Goal: Task Accomplishment & Management: Manage account settings

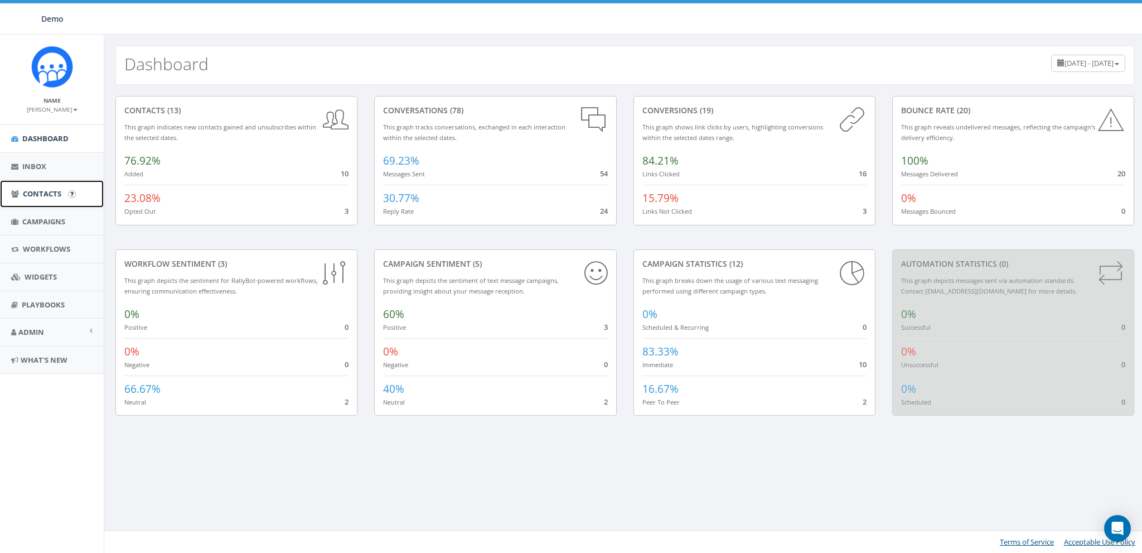
click at [54, 189] on span "Contacts" at bounding box center [42, 194] width 38 height 10
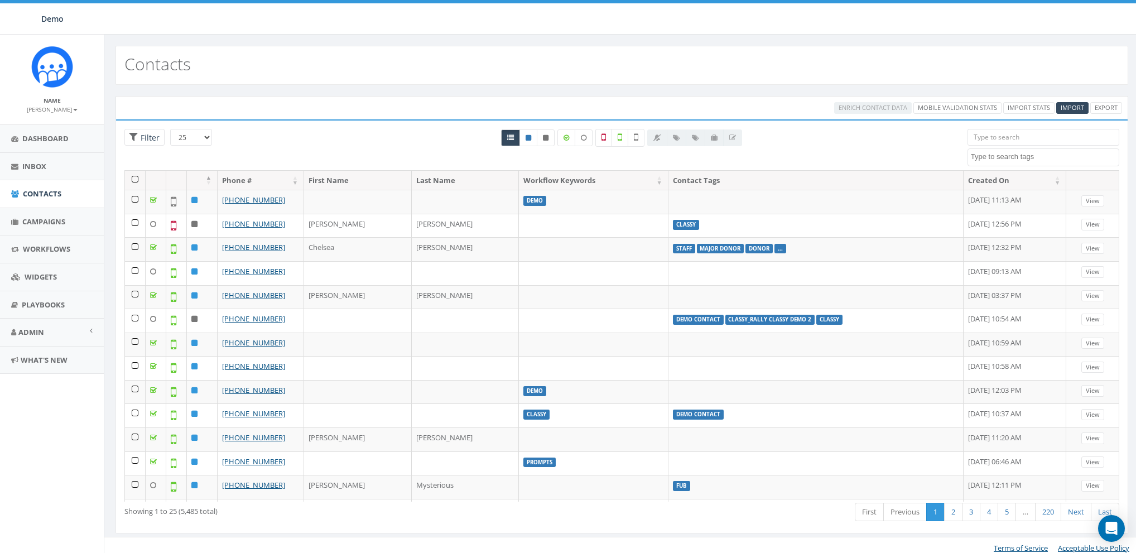
click at [991, 155] on textarea "Search" at bounding box center [1045, 157] width 148 height 10
select select "classy"
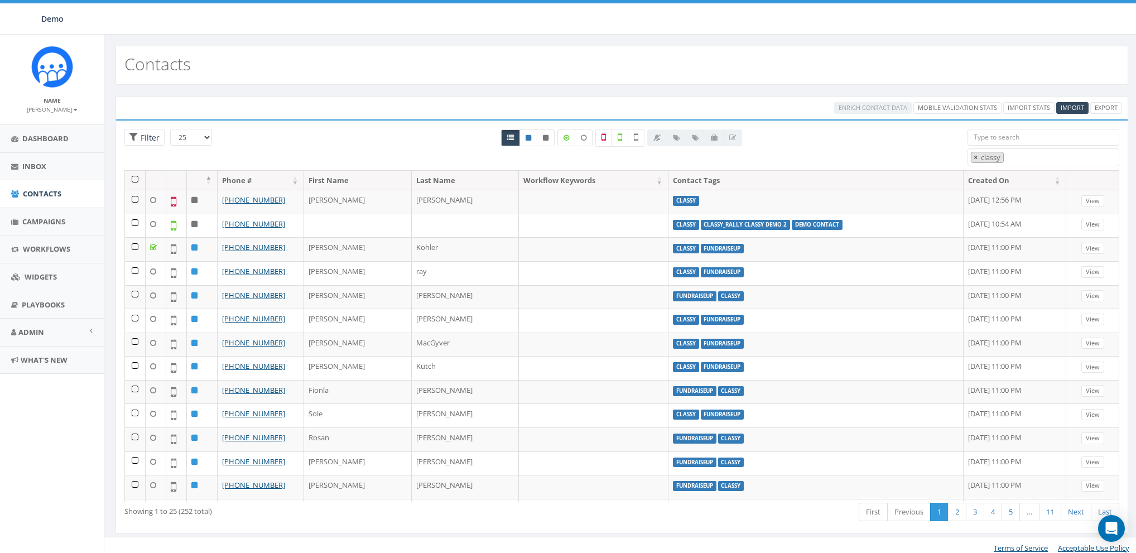
click at [977, 154] on span "×" at bounding box center [975, 157] width 4 height 10
select select
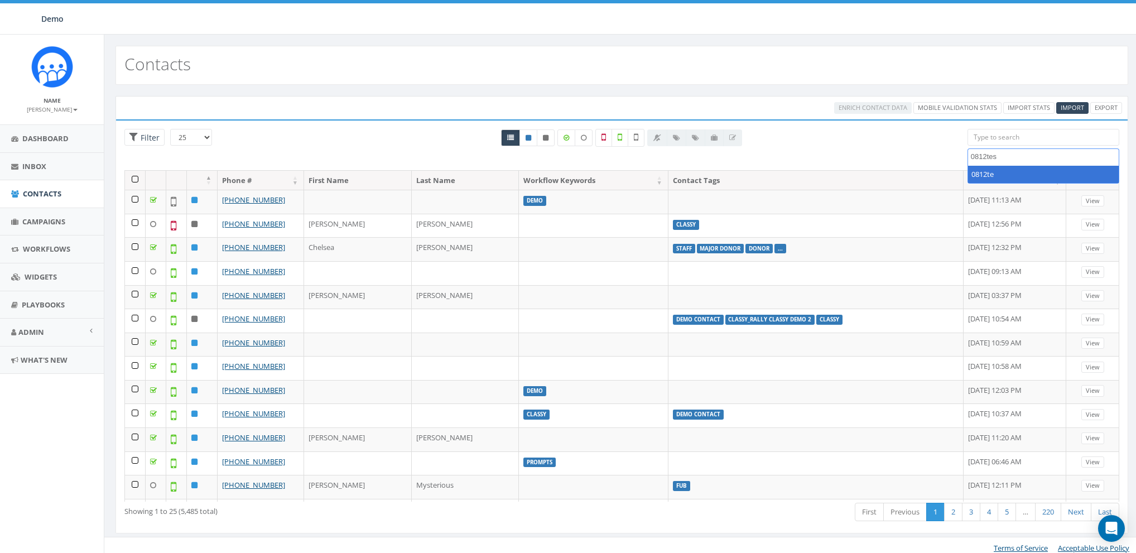
type textarea "0812test"
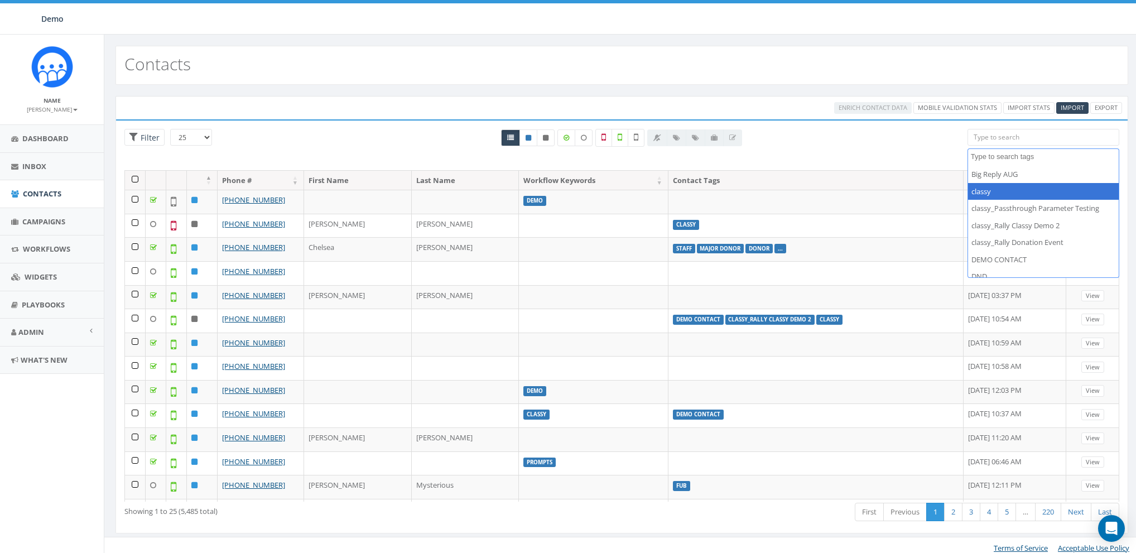
select select "classy"
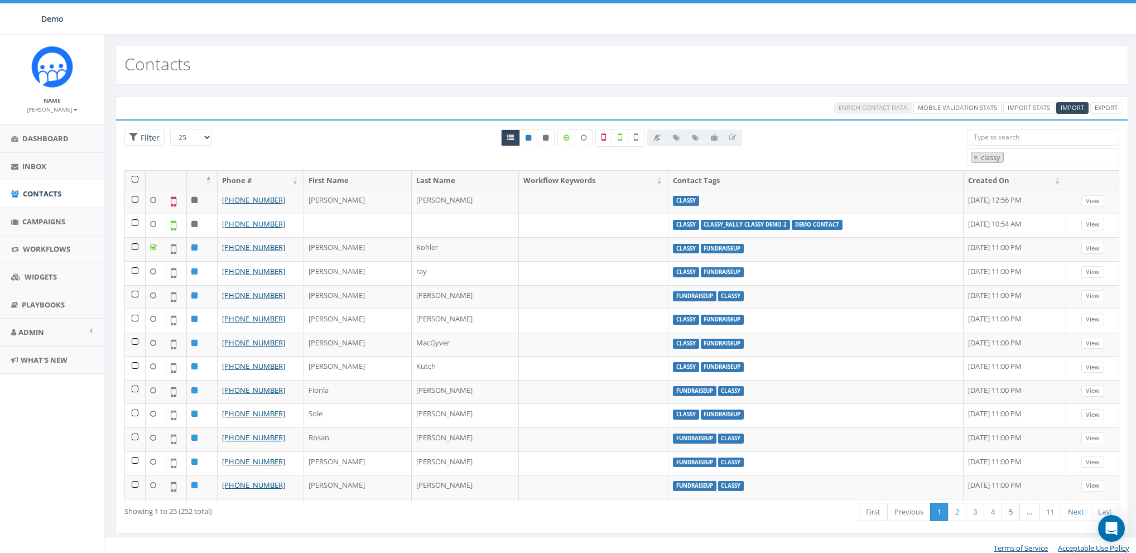
click at [136, 179] on th at bounding box center [135, 181] width 21 height 20
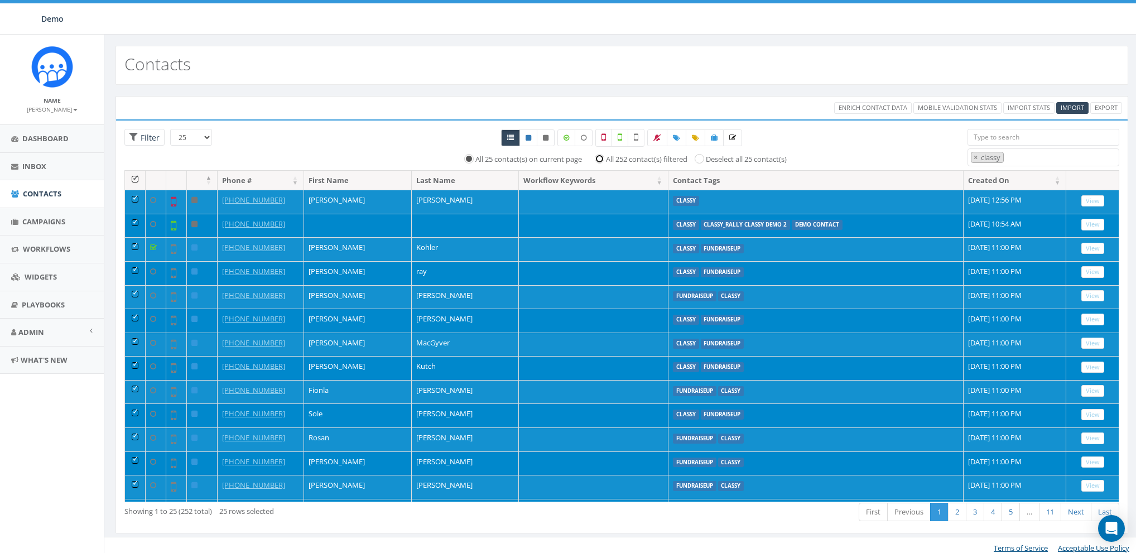
click at [598, 158] on input "All 252 contact(s) filtered" at bounding box center [601, 157] width 7 height 7
radio input "true"
click at [680, 139] on link at bounding box center [677, 137] width 20 height 17
select select
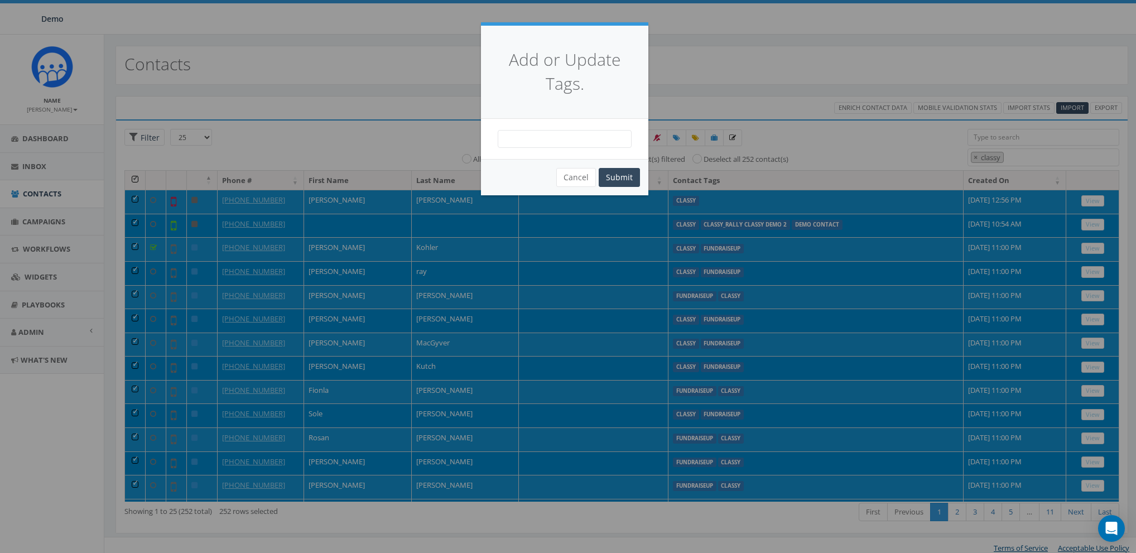
click at [599, 128] on div "Big Reply AUG classy classy_Passthrough Parameter Testing classy_Rally Classy D…" at bounding box center [564, 139] width 167 height 40
click at [581, 148] on div "Big Reply AUG classy classy_Passthrough Parameter Testing classy_Rally Classy D…" at bounding box center [564, 139] width 167 height 40
click at [573, 141] on span at bounding box center [565, 139] width 134 height 18
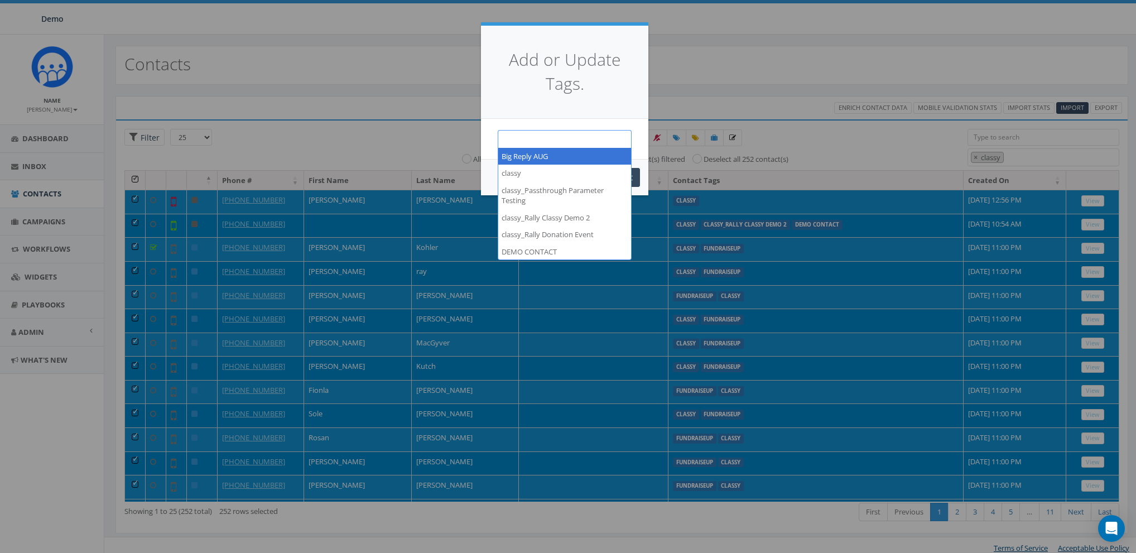
paste textarea "0812test"
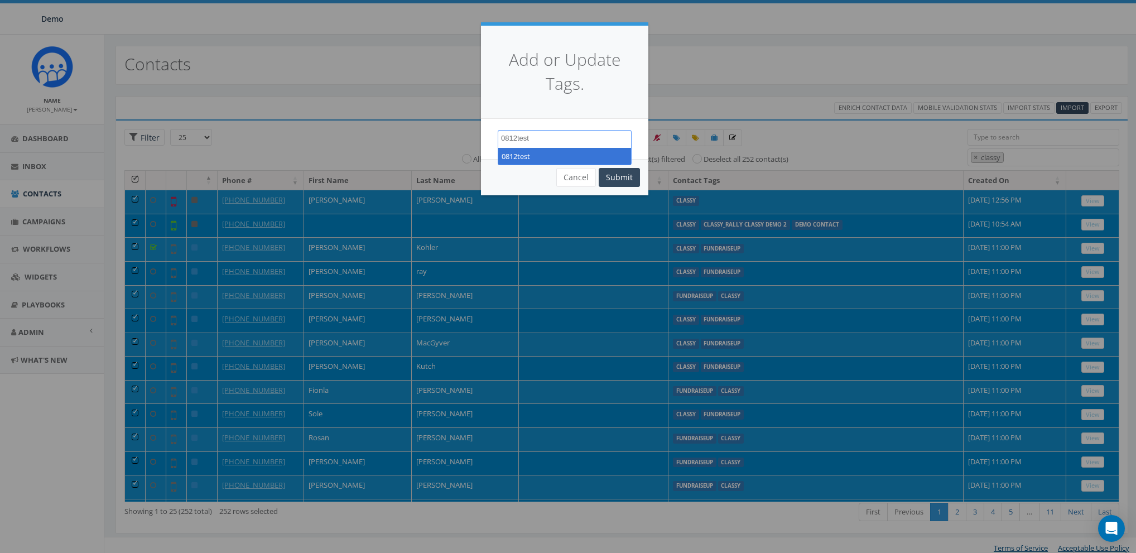
type textarea "0812test"
select select "0812test"
click at [622, 173] on button "Submit" at bounding box center [618, 177] width 41 height 19
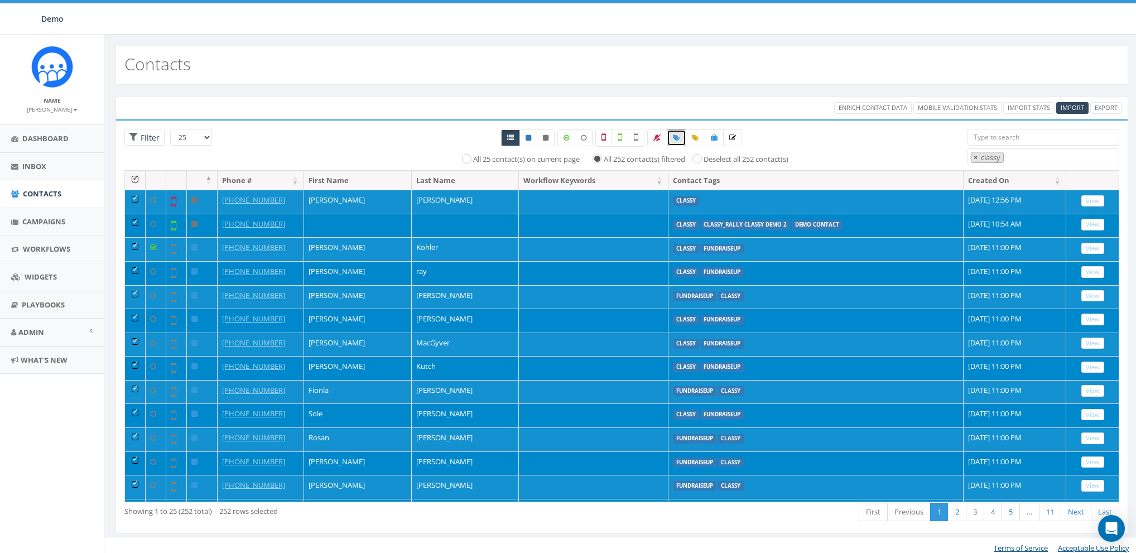
click at [976, 154] on span "×" at bounding box center [975, 157] width 4 height 10
select select
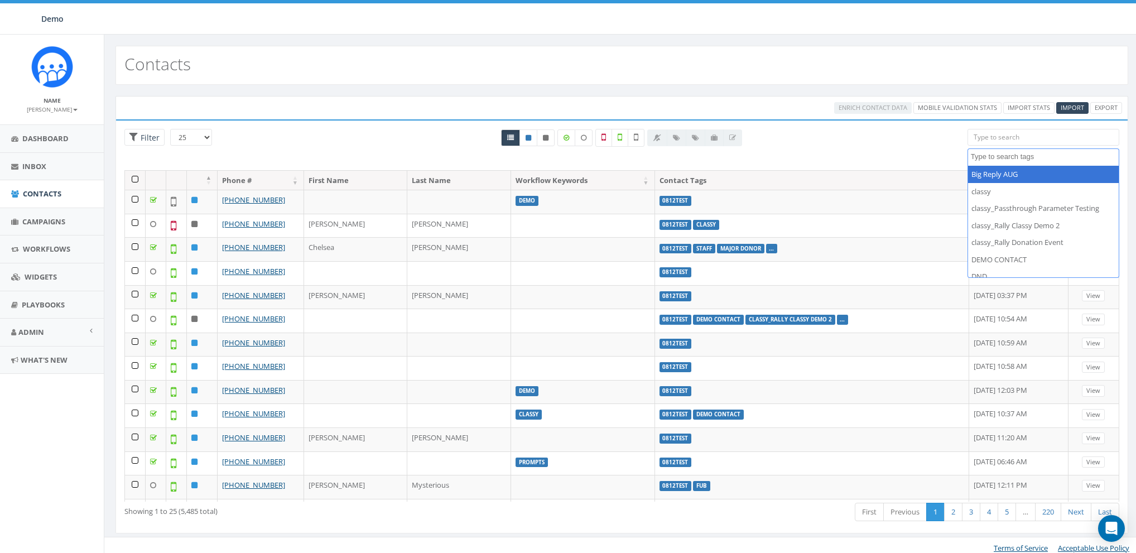
click at [981, 155] on textarea "Search" at bounding box center [1045, 157] width 148 height 10
paste textarea "0812test"
type textarea "0812test"
select select "0812test"
click at [1007, 157] on textarea "Search" at bounding box center [1045, 157] width 148 height 10
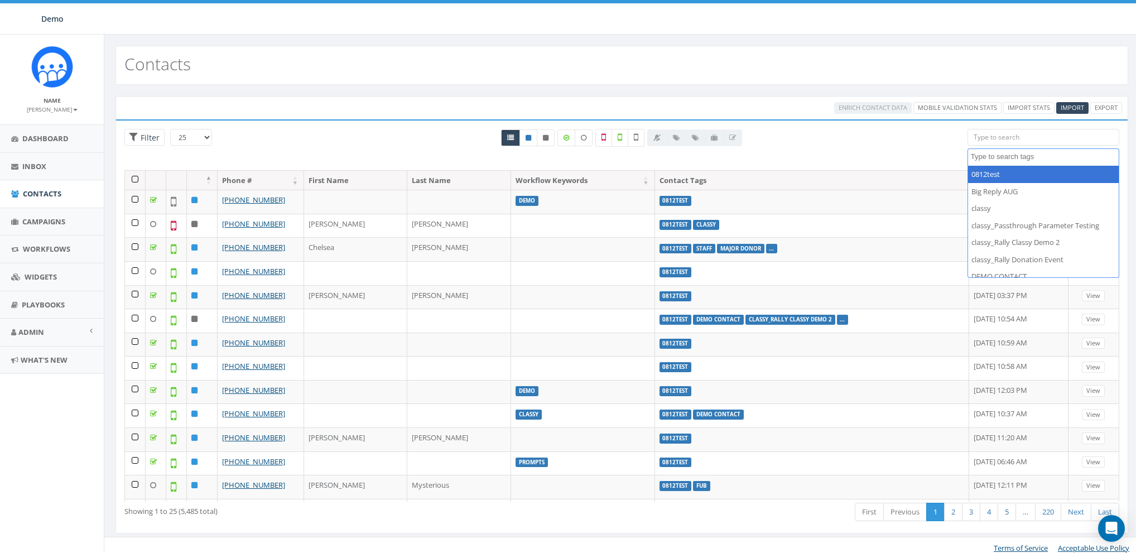
select select "0812test"
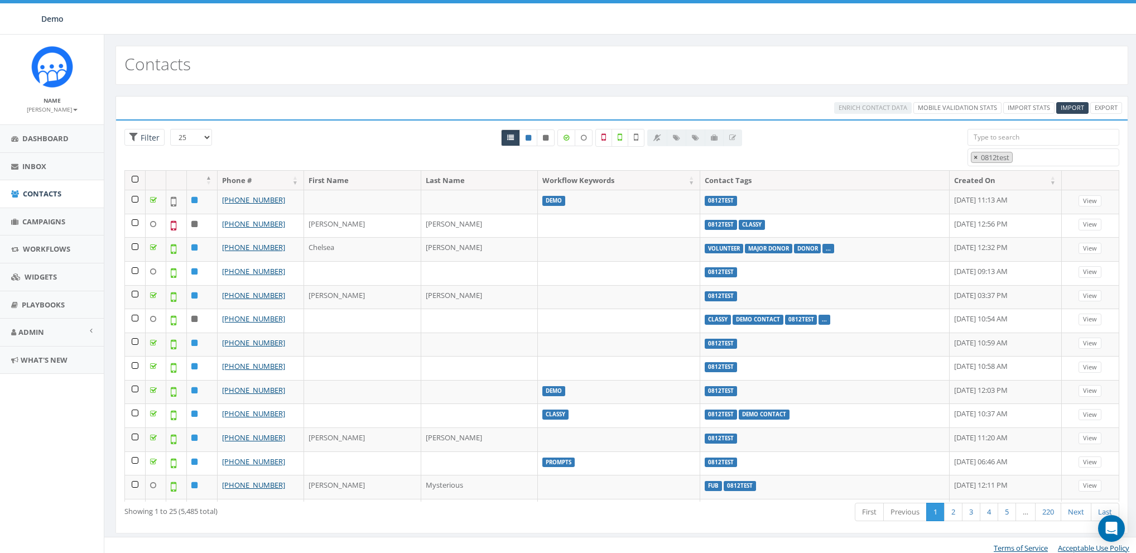
click at [973, 158] on span "×" at bounding box center [975, 157] width 4 height 10
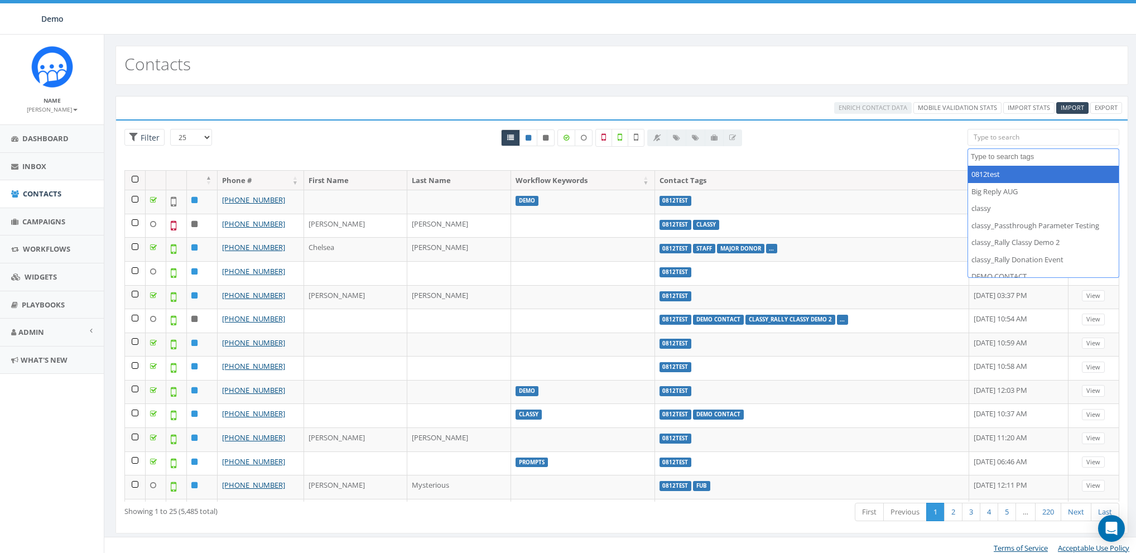
click at [887, 159] on div "All 0 contact(s) on current page All 5485 contact(s) filtered" at bounding box center [621, 149] width 674 height 41
click at [1010, 152] on textarea "Search" at bounding box center [1045, 157] width 148 height 10
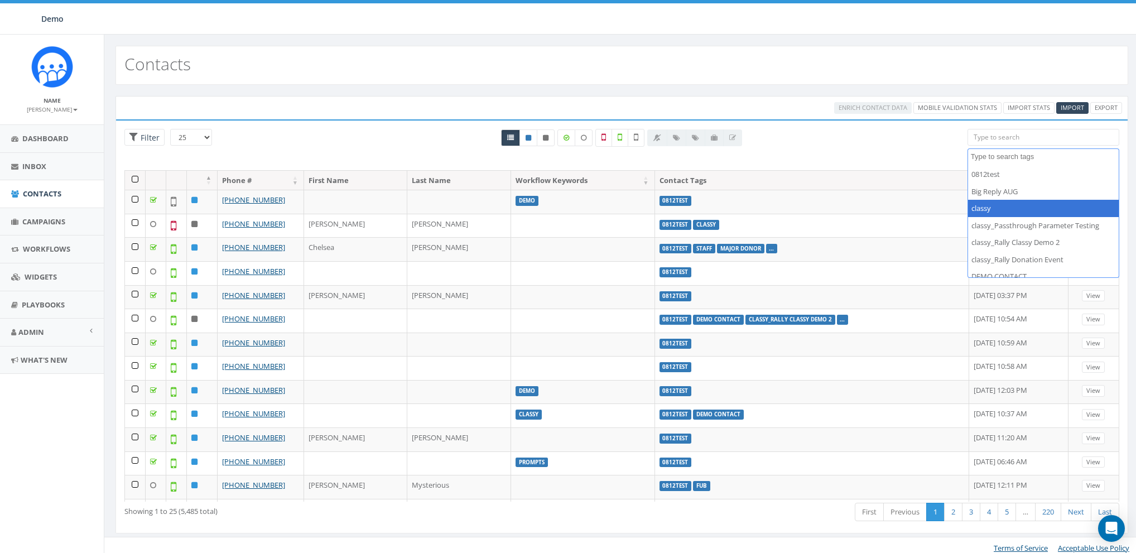
select select "classy"
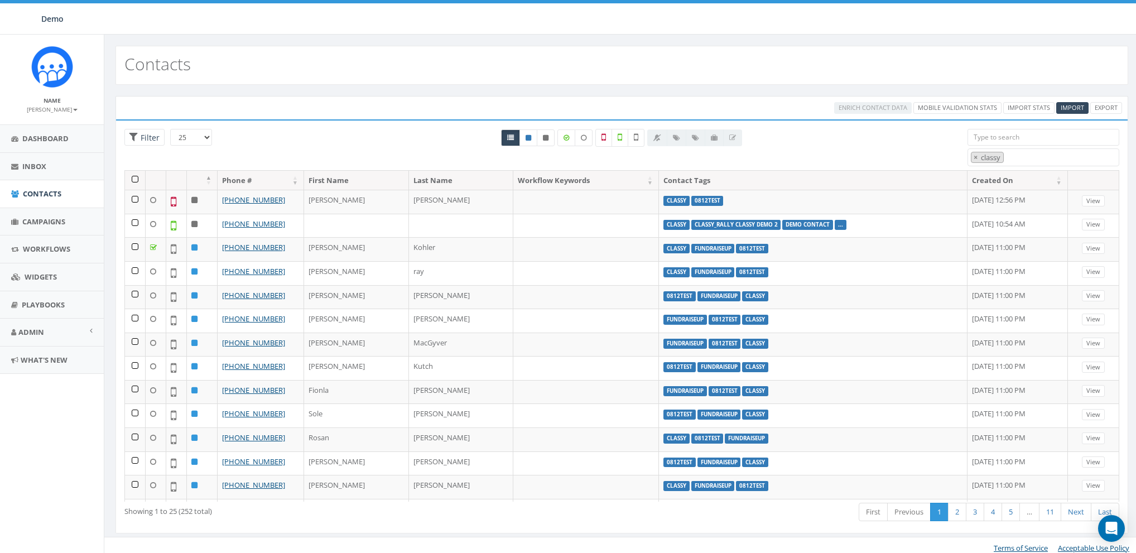
click at [134, 180] on th at bounding box center [135, 181] width 21 height 20
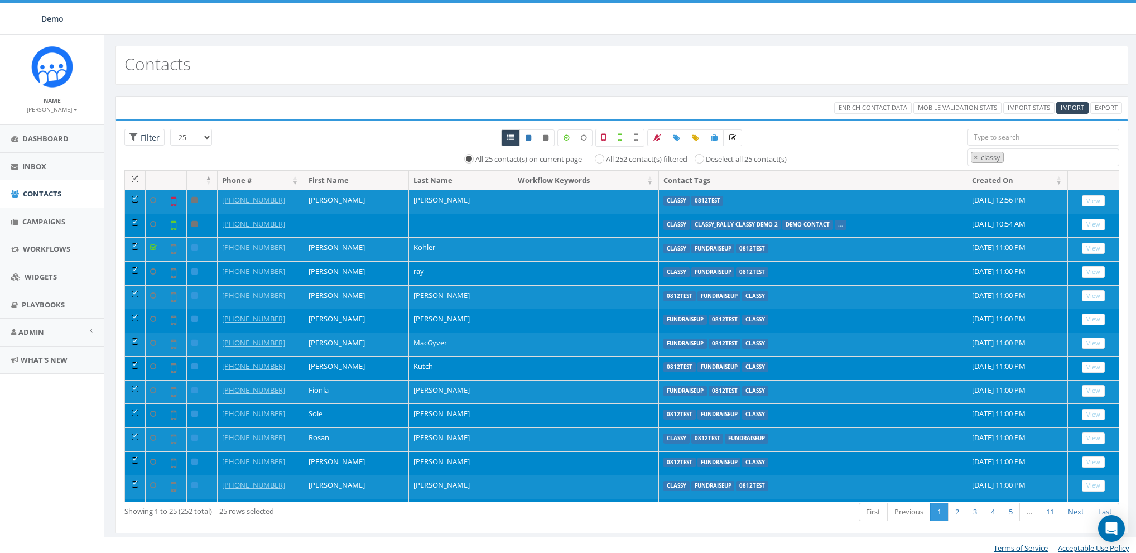
click at [625, 162] on label "All 252 contact(s) filtered" at bounding box center [646, 159] width 81 height 11
click at [606, 162] on input "All 252 contact(s) filtered" at bounding box center [601, 157] width 7 height 7
radio input "true"
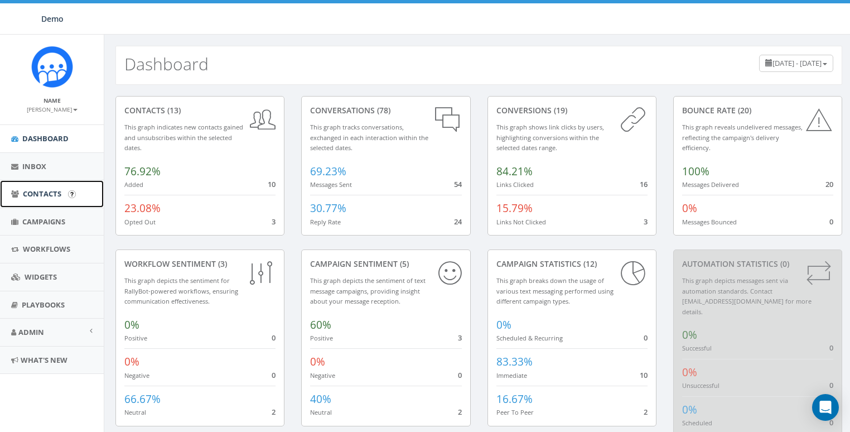
click at [42, 187] on link "Contacts" at bounding box center [52, 193] width 104 height 27
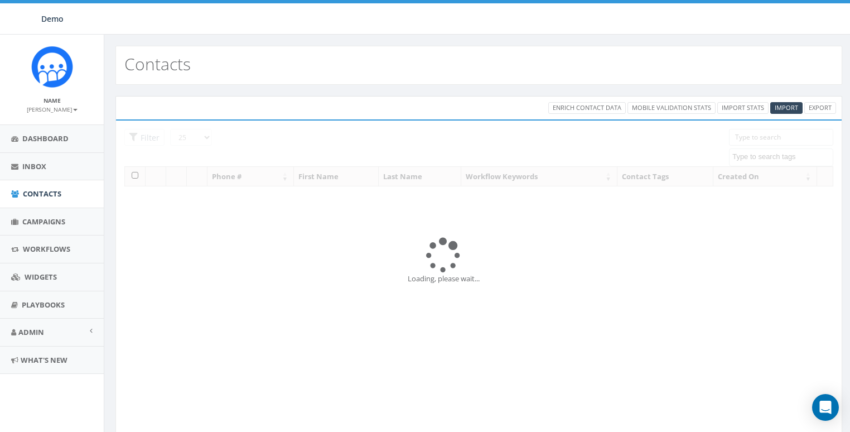
select select
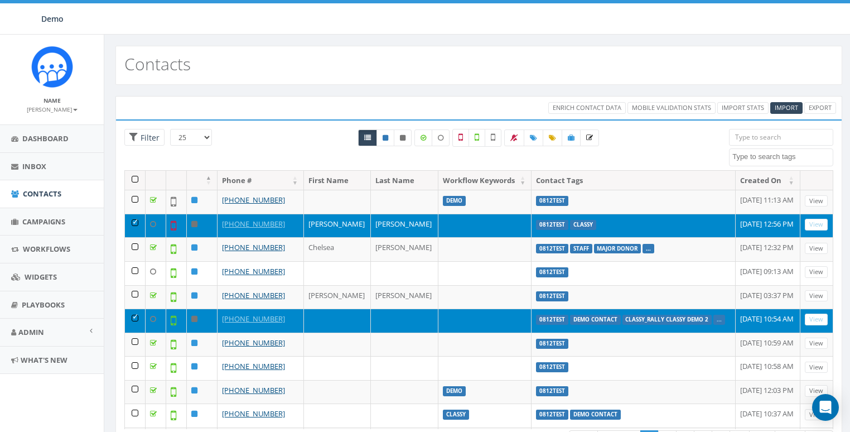
click at [47, 108] on small "James Martin" at bounding box center [52, 109] width 51 height 8
click at [56, 139] on link "Sign Out" at bounding box center [56, 140] width 88 height 14
